Goal: Task Accomplishment & Management: Use online tool/utility

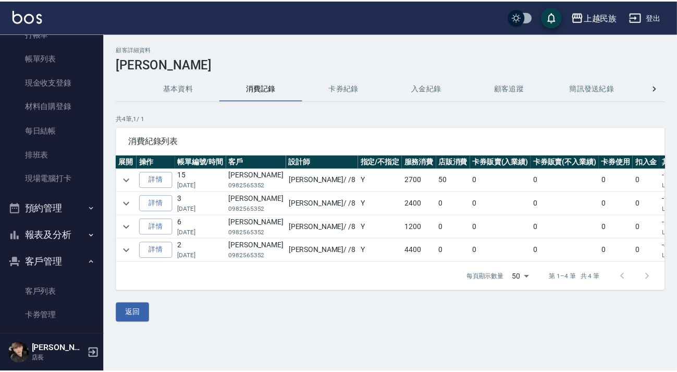
scroll to position [135, 0]
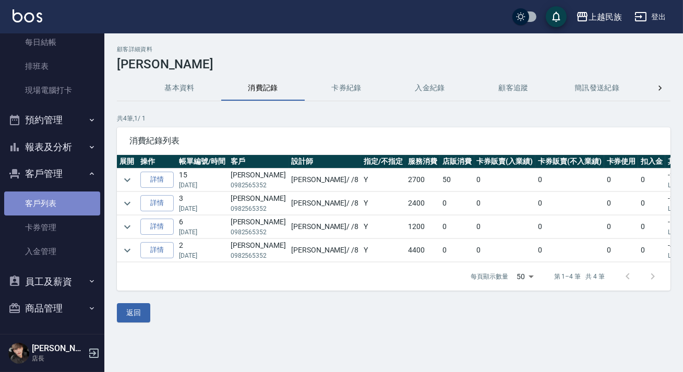
click at [69, 207] on link "客戶列表" at bounding box center [52, 203] width 96 height 24
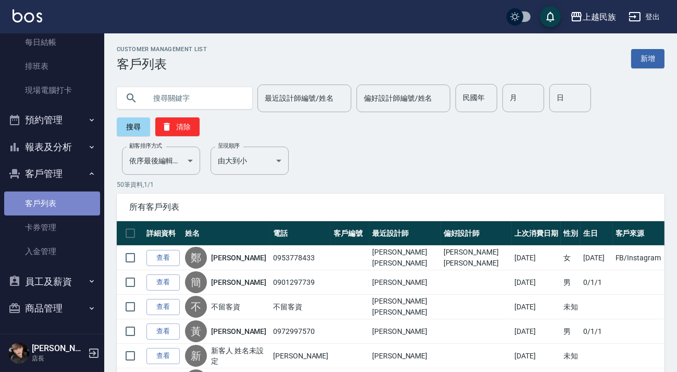
click at [69, 206] on link "客戶列表" at bounding box center [52, 203] width 96 height 24
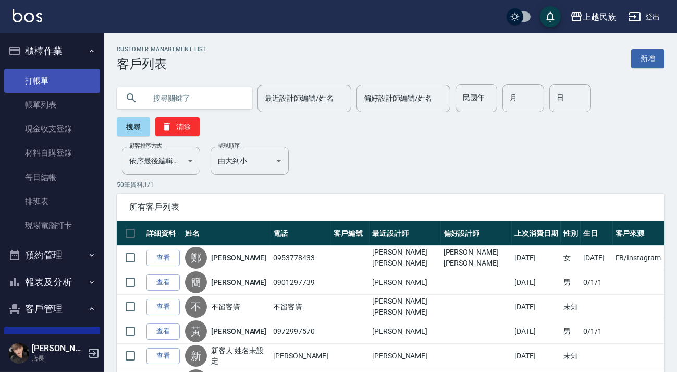
click at [50, 82] on link "打帳單" at bounding box center [52, 81] width 96 height 24
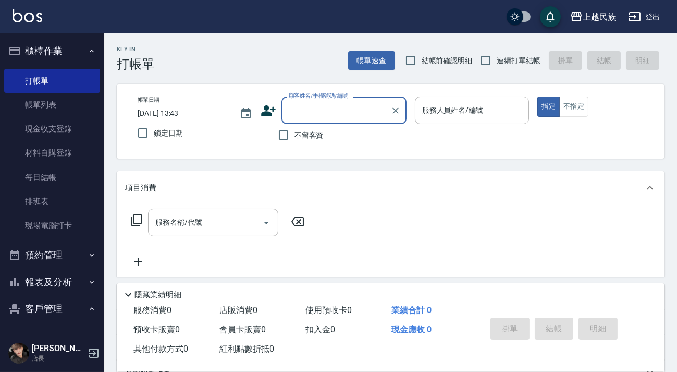
scroll to position [136, 0]
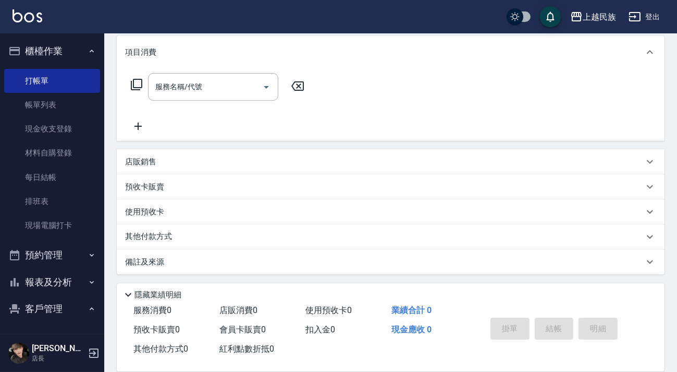
click at [181, 163] on div "店販銷售" at bounding box center [384, 161] width 519 height 11
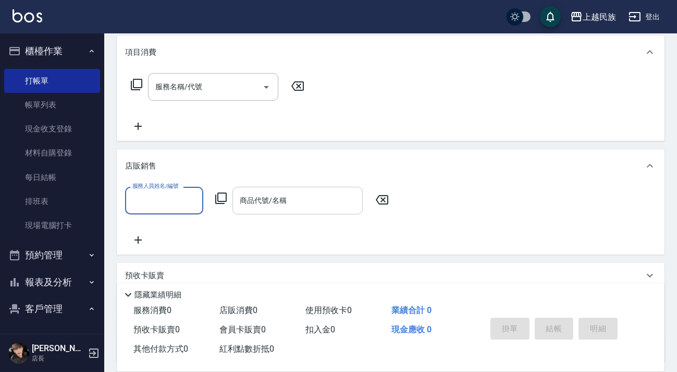
scroll to position [0, 0]
click at [303, 203] on input "商品代號/名稱" at bounding box center [297, 200] width 121 height 18
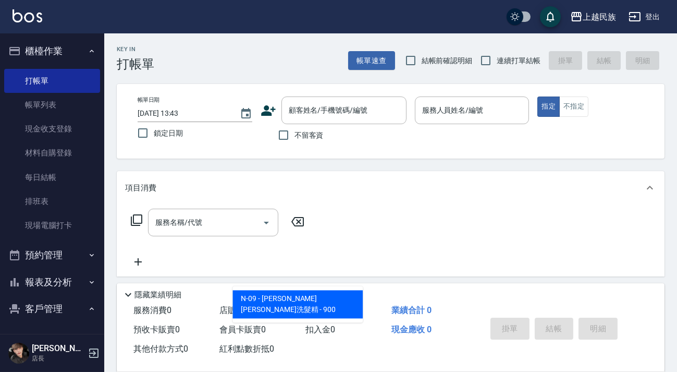
type input "[PERSON_NAME]"
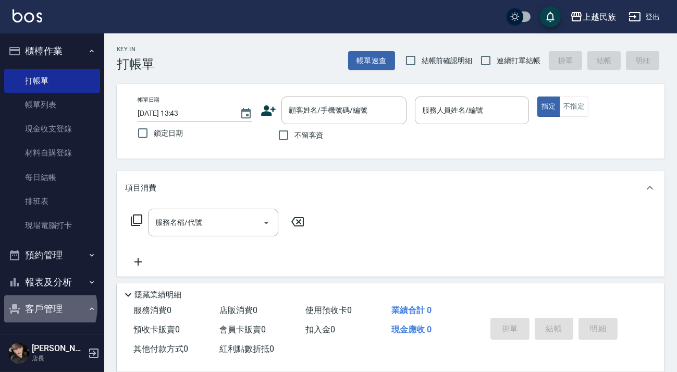
click at [43, 308] on button "客戶管理" at bounding box center [52, 308] width 96 height 27
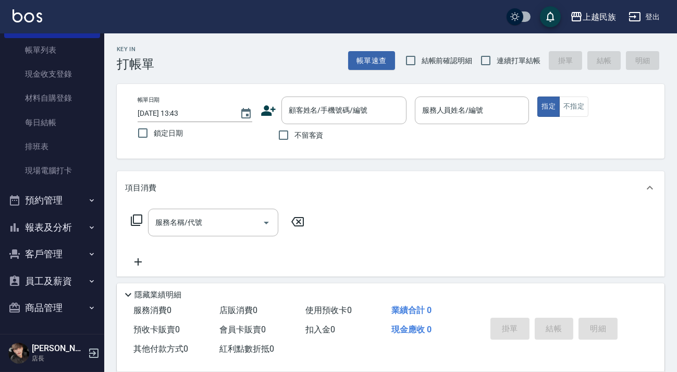
click at [59, 226] on button "報表及分析" at bounding box center [52, 227] width 96 height 27
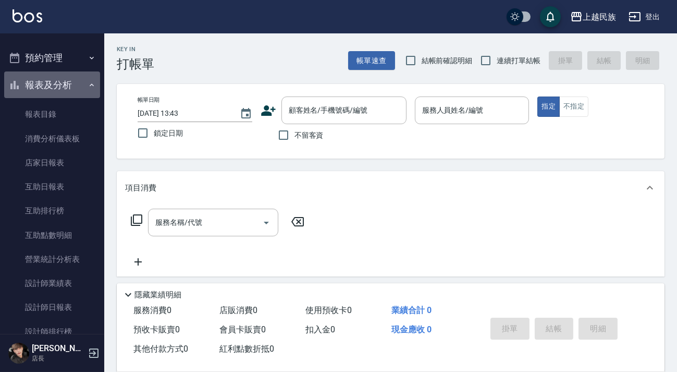
click at [89, 78] on button "報表及分析" at bounding box center [52, 84] width 96 height 27
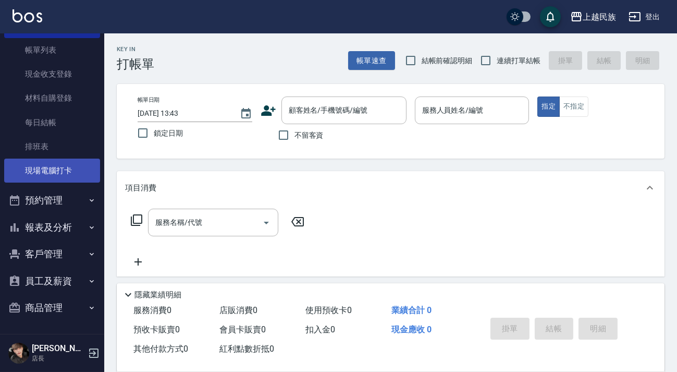
scroll to position [55, 0]
click at [66, 260] on button "客戶管理" at bounding box center [52, 253] width 96 height 27
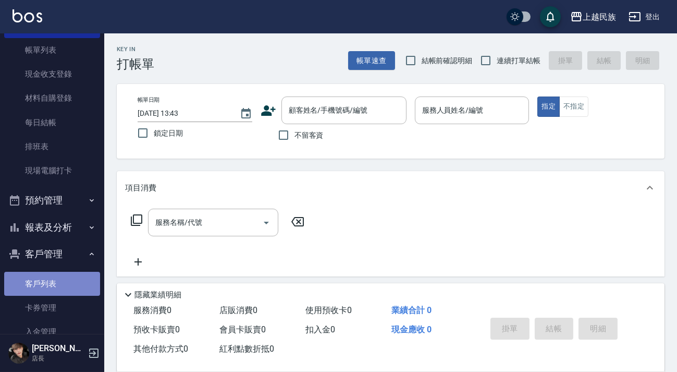
click at [62, 282] on link "客戶列表" at bounding box center [52, 284] width 96 height 24
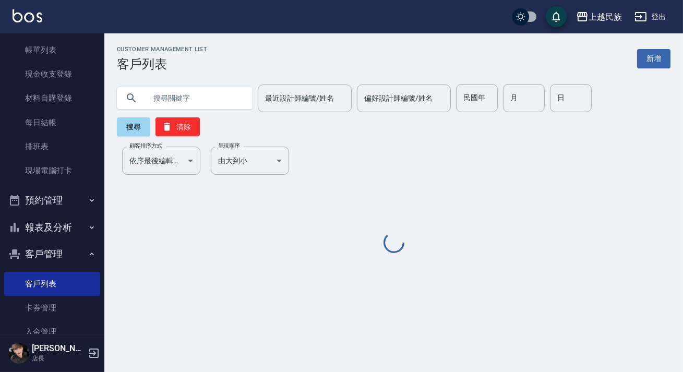
click at [197, 99] on input "text" at bounding box center [195, 98] width 98 height 28
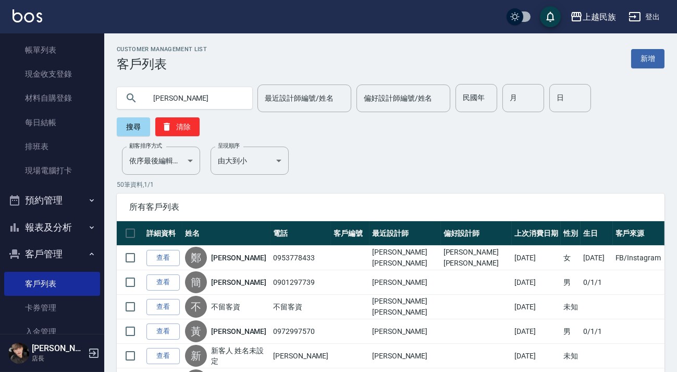
type input "[PERSON_NAME]"
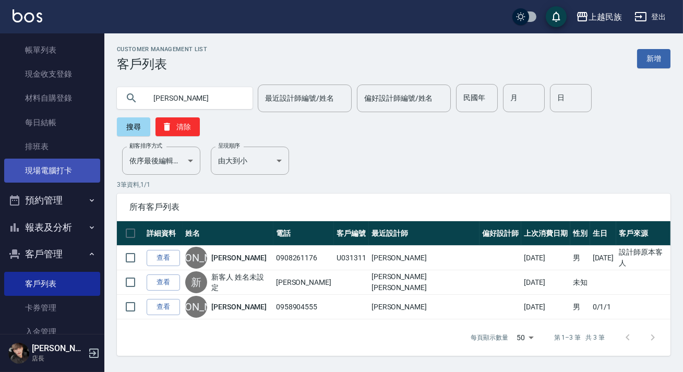
click at [55, 164] on link "現場電腦打卡" at bounding box center [52, 171] width 96 height 24
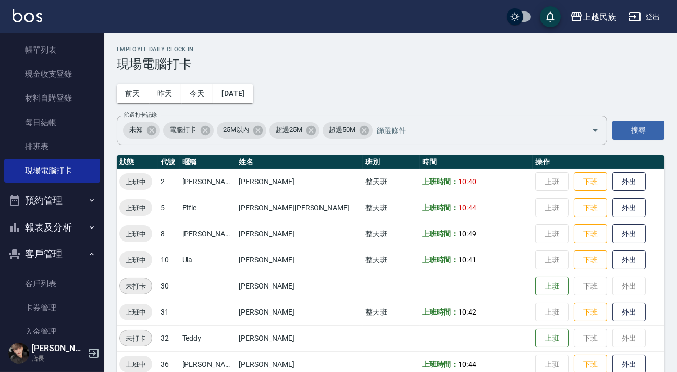
scroll to position [18, 0]
